Goal: Task Accomplishment & Management: Manage account settings

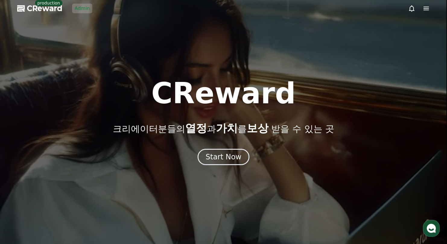
click at [84, 11] on link "Admin" at bounding box center [82, 9] width 20 height 10
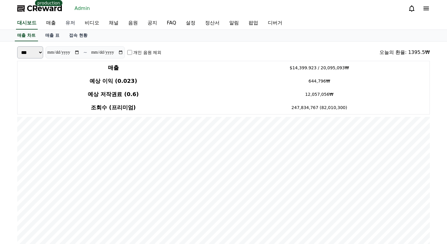
click at [68, 22] on link "유저" at bounding box center [70, 23] width 19 height 13
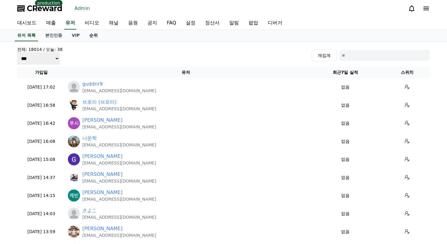
click at [93, 37] on link "순위" at bounding box center [93, 35] width 18 height 11
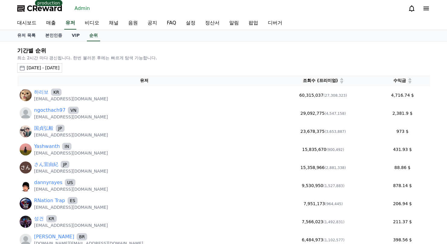
click at [59, 68] on div "2025-08-20 - 2025-09-20" at bounding box center [43, 68] width 33 height 6
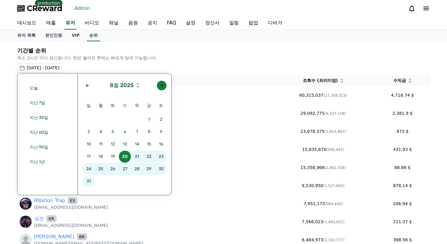
click at [162, 86] on div "Next month" at bounding box center [161, 85] width 5 height 5
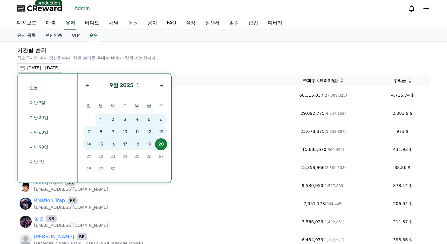
click at [135, 145] on span "18" at bounding box center [137, 144] width 12 height 12
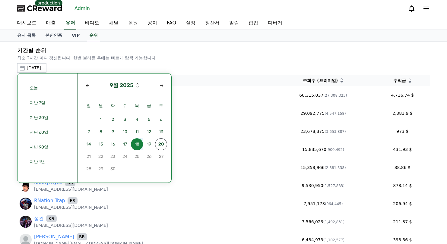
click at [135, 145] on span "18" at bounding box center [137, 144] width 12 height 12
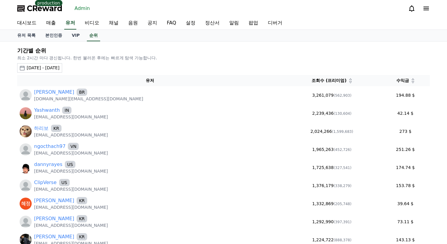
click at [398, 83] on span "수익금" at bounding box center [402, 80] width 13 height 6
click at [401, 83] on div "수익금" at bounding box center [405, 80] width 44 height 6
click at [411, 83] on icon at bounding box center [412, 82] width 3 height 3
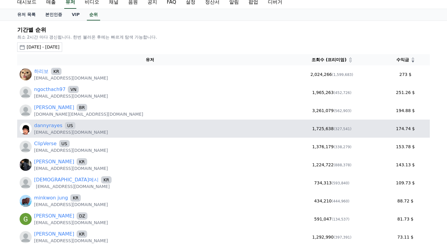
scroll to position [30, 0]
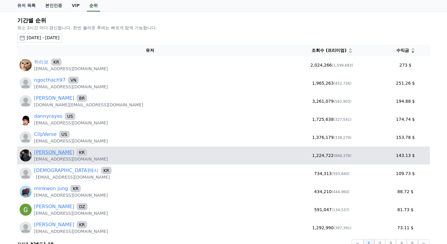
click at [44, 154] on link "[PERSON_NAME]" at bounding box center [54, 152] width 40 height 7
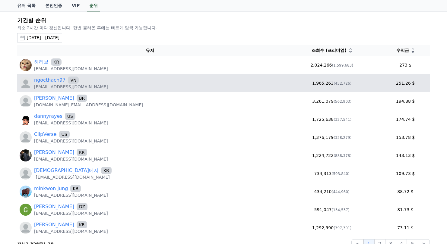
click at [52, 80] on link "ngocthach97" at bounding box center [49, 80] width 31 height 7
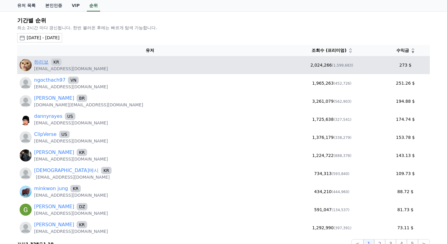
click at [42, 63] on link "하리보" at bounding box center [41, 61] width 14 height 7
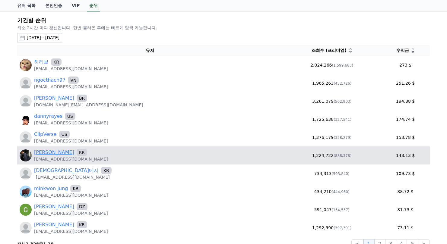
click at [42, 151] on link "노원석" at bounding box center [54, 152] width 40 height 7
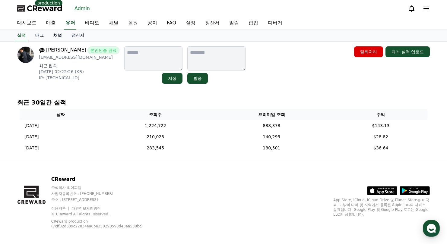
click at [57, 33] on link "채널" at bounding box center [58, 35] width 18 height 11
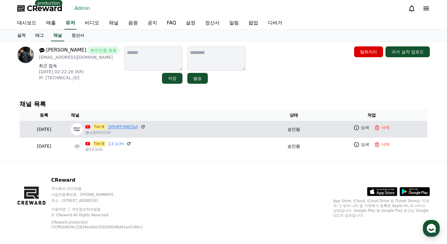
click at [136, 124] on link "SPORTYMEDIA" at bounding box center [123, 127] width 30 height 6
click at [138, 126] on link "SPORTYMEDIA" at bounding box center [123, 127] width 30 height 6
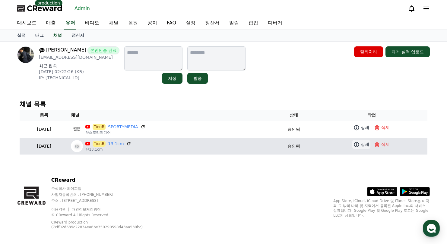
click at [359, 146] on icon at bounding box center [356, 145] width 6 height 6
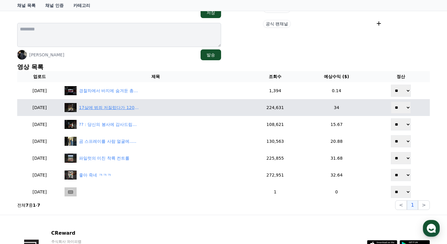
click at [126, 107] on div "17살에 범죄 저질렀다가 120억 벌금을;" at bounding box center [109, 108] width 60 height 6
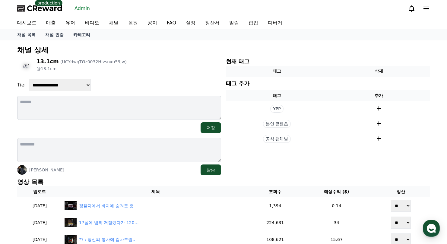
click at [161, 63] on div "13.1cm (UCYdwqTGz0032Hlvsnxu59jw) @13.1cm" at bounding box center [119, 65] width 204 height 17
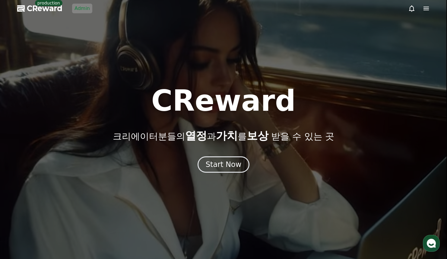
click at [89, 9] on link "Admin" at bounding box center [82, 9] width 20 height 10
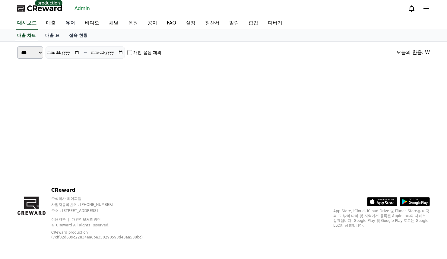
click at [69, 26] on link "유저" at bounding box center [70, 23] width 19 height 13
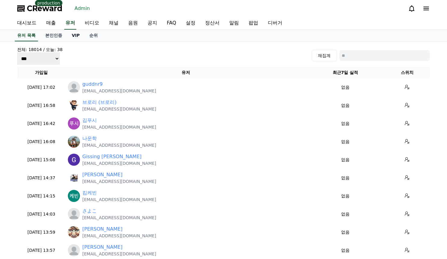
click at [77, 37] on link "VIP" at bounding box center [75, 35] width 17 height 11
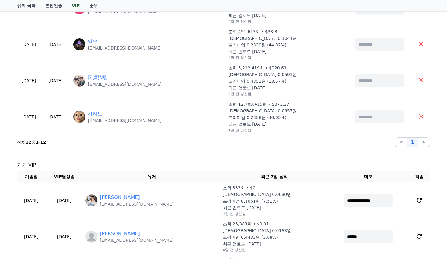
scroll to position [422, 0]
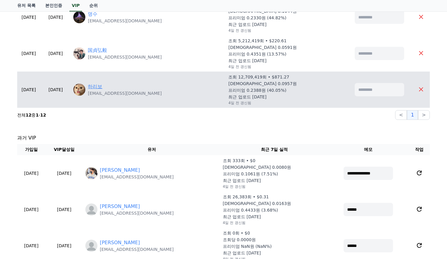
click at [102, 85] on link "하리보" at bounding box center [95, 86] width 14 height 7
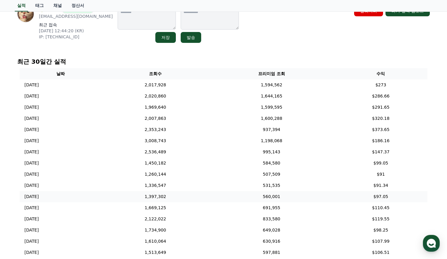
scroll to position [30, 0]
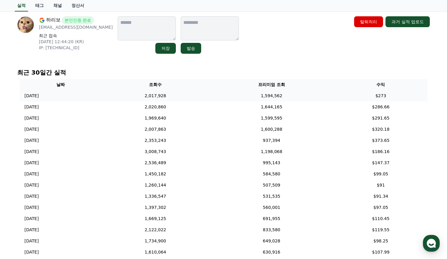
click at [226, 96] on td "1,594,562" at bounding box center [271, 95] width 125 height 11
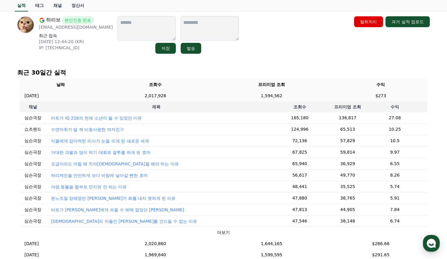
click at [226, 96] on td "1,594,562" at bounding box center [271, 95] width 125 height 11
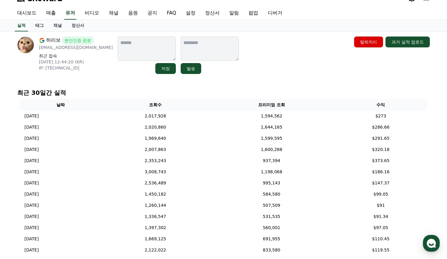
scroll to position [0, 0]
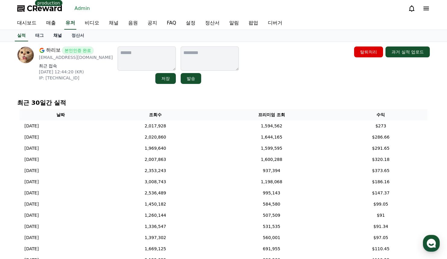
click at [58, 38] on link "채널" at bounding box center [58, 35] width 18 height 11
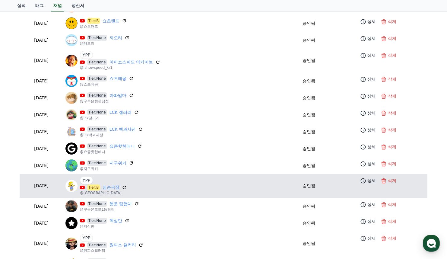
scroll to position [151, 0]
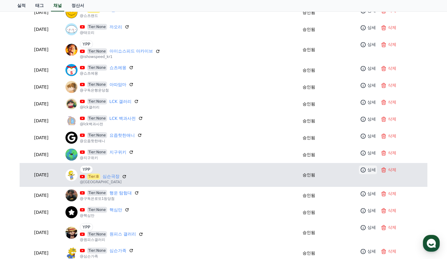
click at [366, 172] on icon at bounding box center [363, 170] width 6 height 6
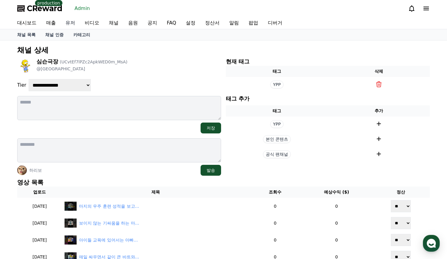
click at [67, 21] on link "유저" at bounding box center [70, 23] width 19 height 12
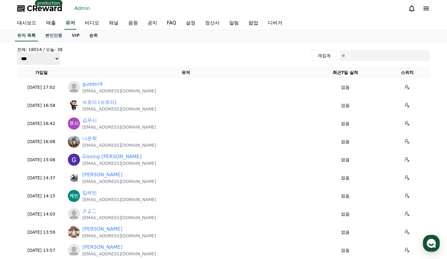
click at [87, 33] on link "순위" at bounding box center [93, 35] width 18 height 11
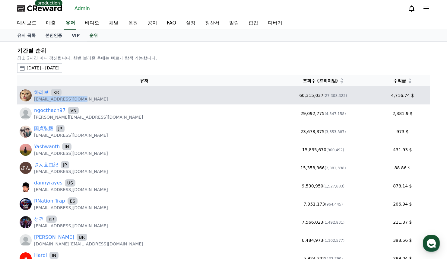
drag, startPoint x: 89, startPoint y: 100, endPoint x: 34, endPoint y: 99, distance: 54.9
click at [34, 99] on div "하리보 KR newsrang55@gmail.com" at bounding box center [144, 95] width 249 height 13
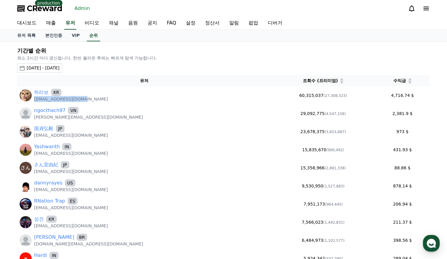
copy p "[EMAIL_ADDRESS][DOMAIN_NAME]"
drag, startPoint x: 73, startPoint y: 23, endPoint x: 79, endPoint y: 24, distance: 6.0
click at [73, 23] on link "유저" at bounding box center [70, 23] width 12 height 13
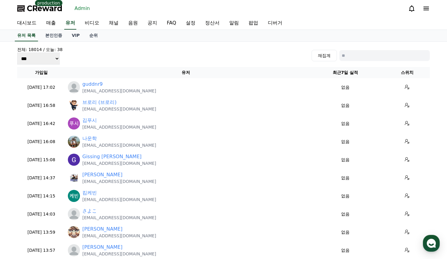
click at [368, 51] on input at bounding box center [384, 55] width 90 height 11
paste input "**********"
type input "**********"
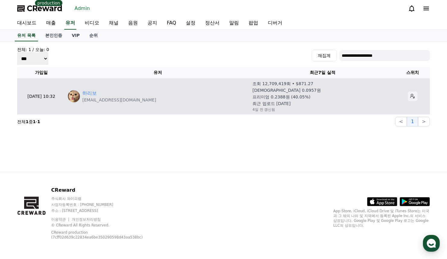
click at [408, 98] on button at bounding box center [413, 96] width 10 height 10
